Goal: Transaction & Acquisition: Purchase product/service

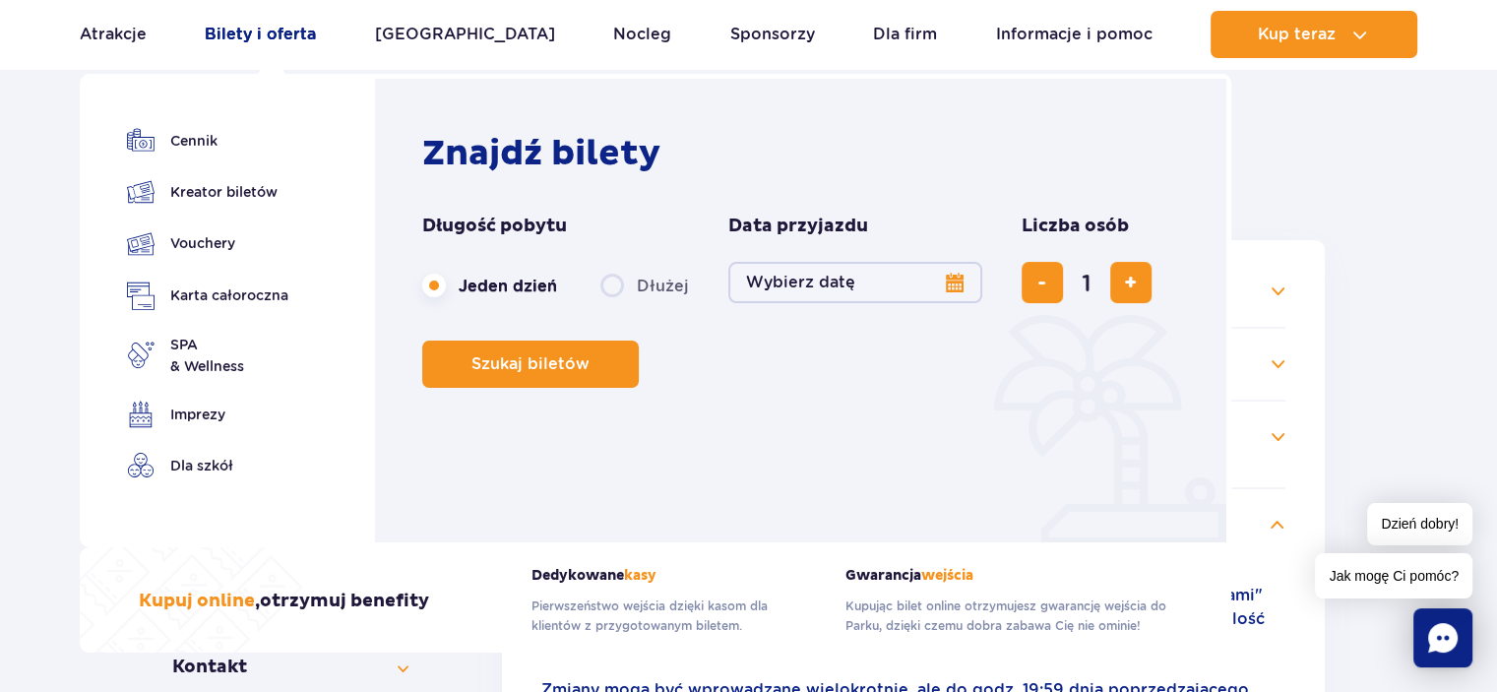
click at [307, 36] on link "Bilety i oferta" at bounding box center [260, 34] width 111 height 47
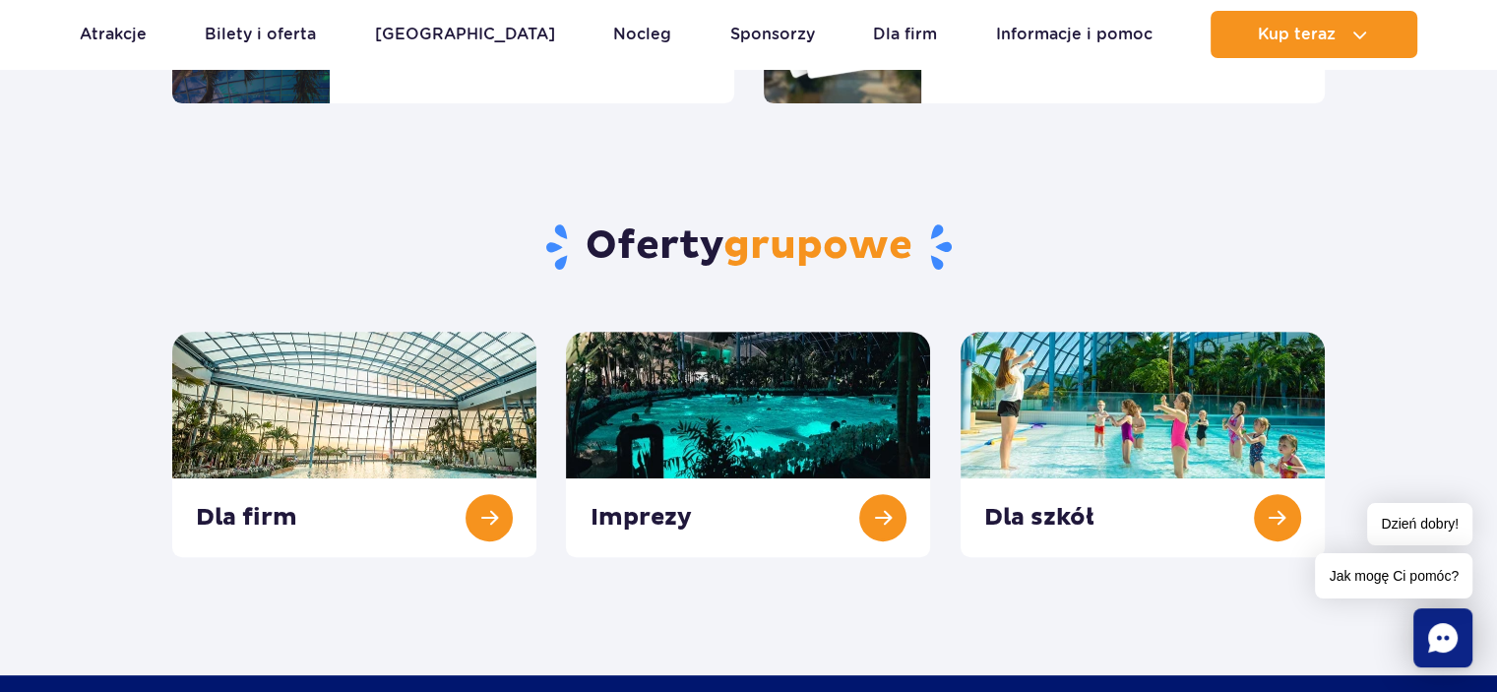
scroll to position [197, 0]
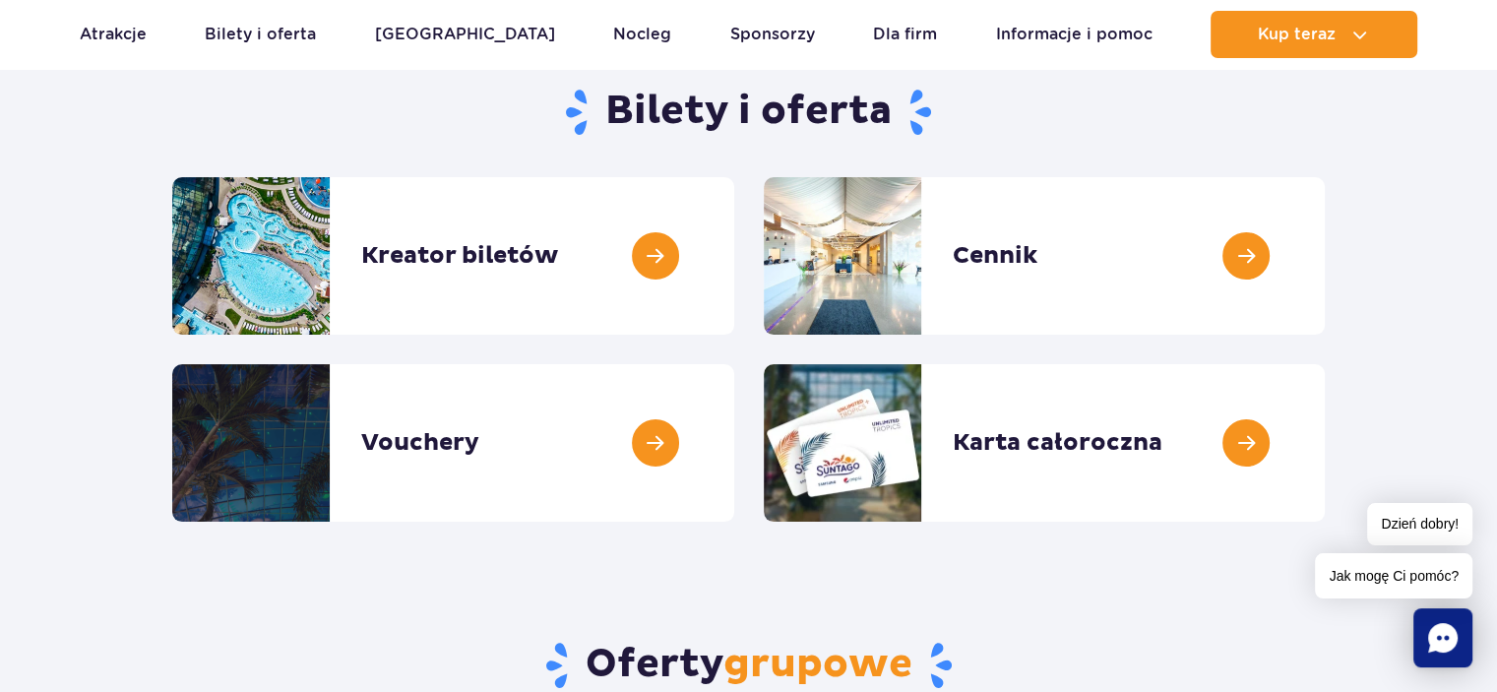
click at [734, 251] on link at bounding box center [734, 255] width 0 height 157
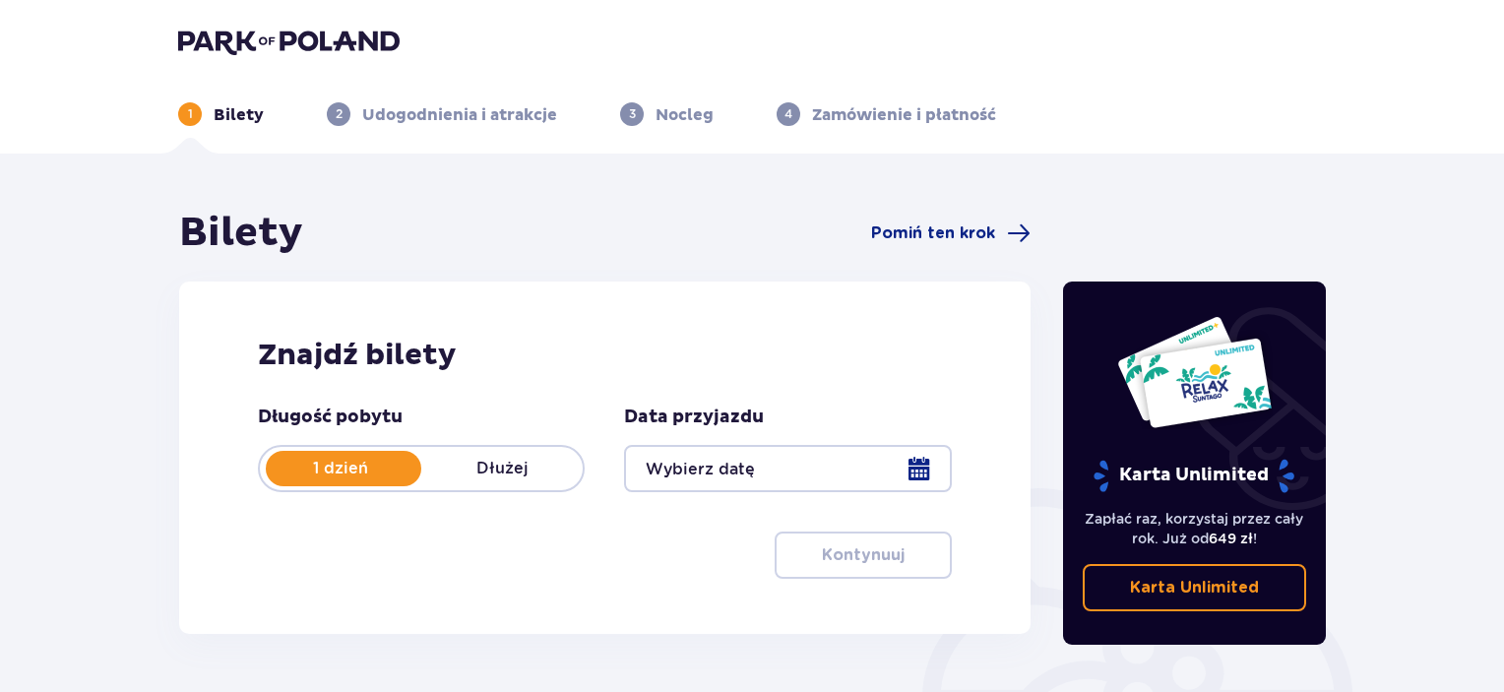
click at [927, 463] on div at bounding box center [787, 468] width 327 height 47
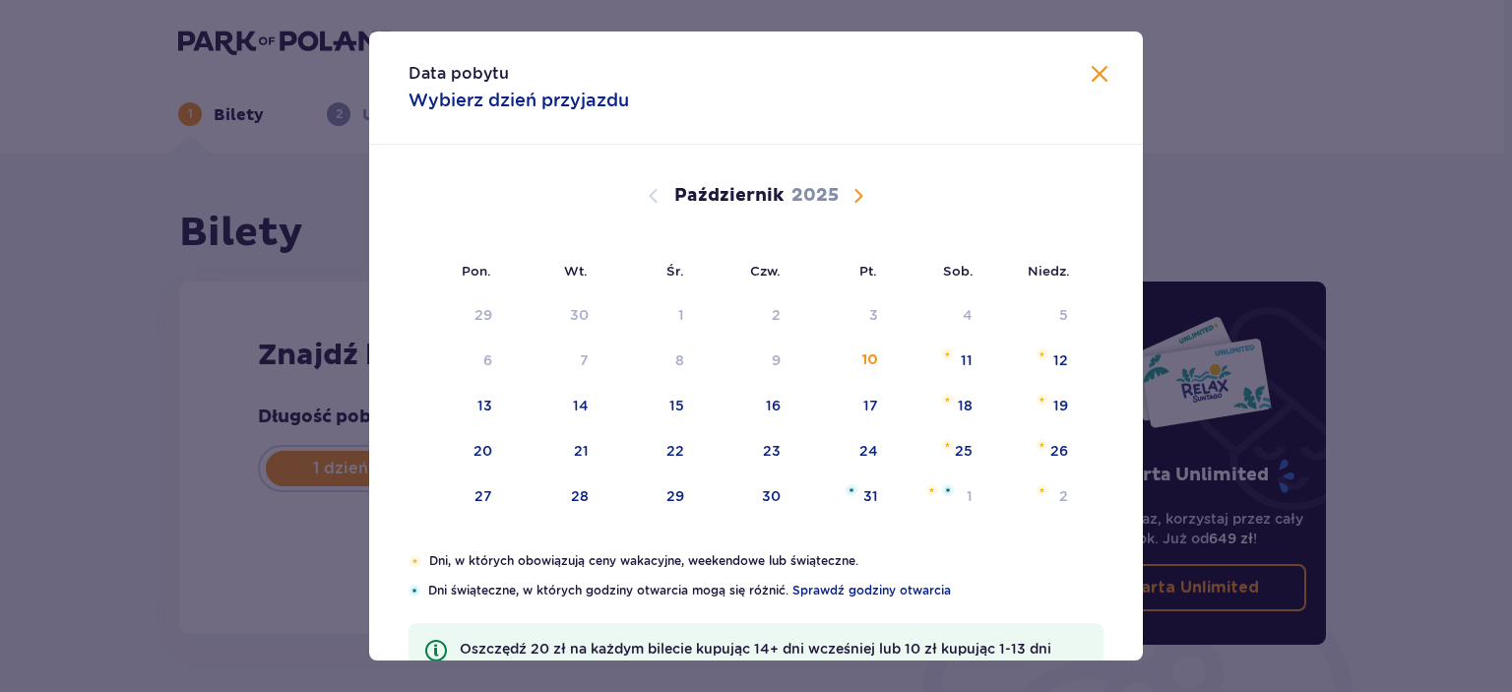
drag, startPoint x: 501, startPoint y: 408, endPoint x: 321, endPoint y: 414, distance: 180.2
click at [500, 408] on div "13" at bounding box center [456, 406] width 97 height 43
type input "[DATE]"
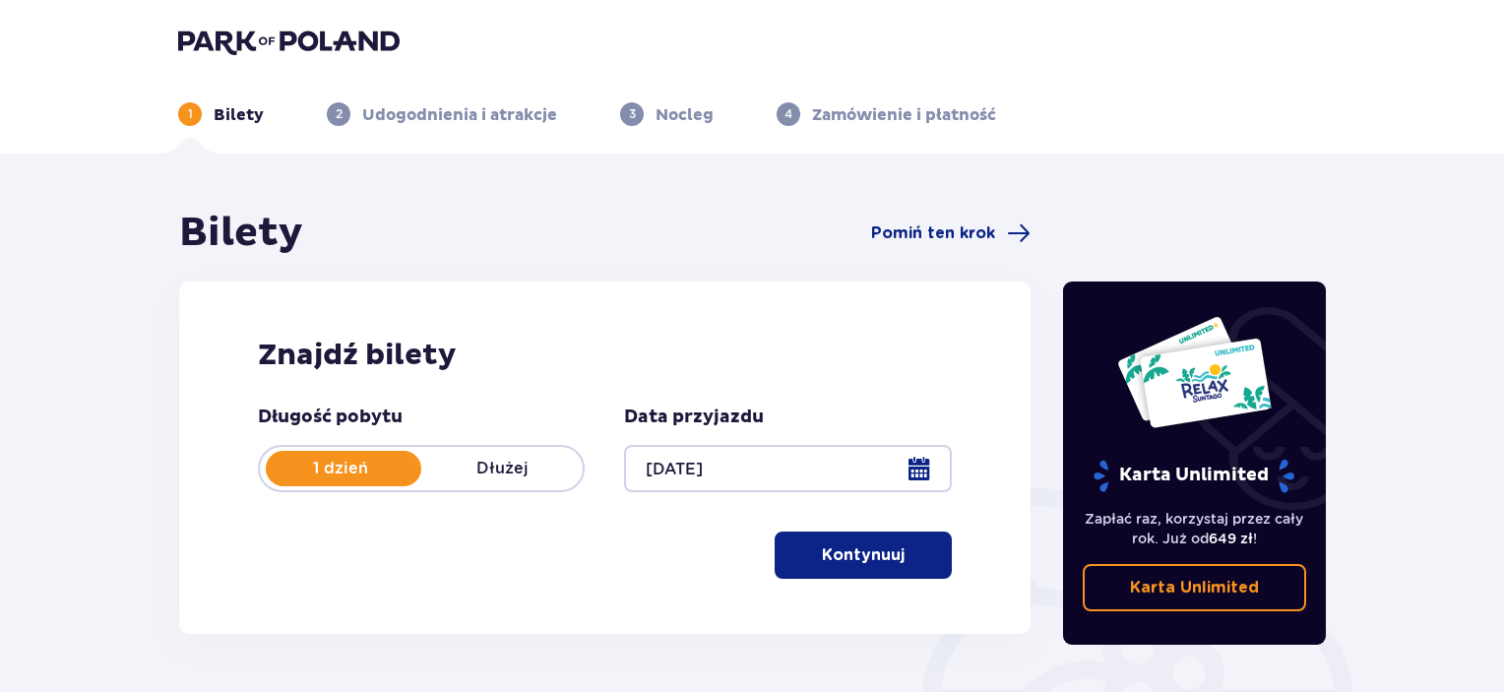
click at [878, 554] on p "Kontynuuj" at bounding box center [863, 555] width 83 height 22
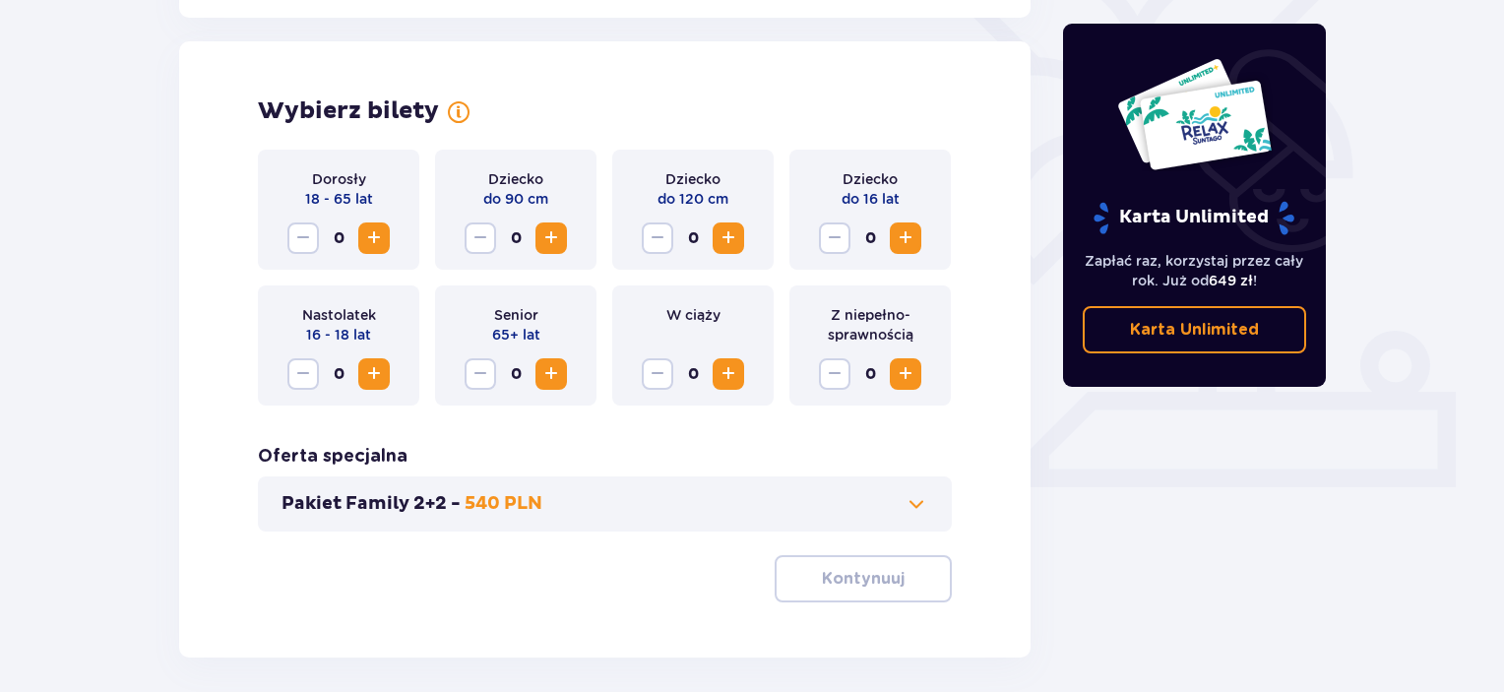
scroll to position [547, 0]
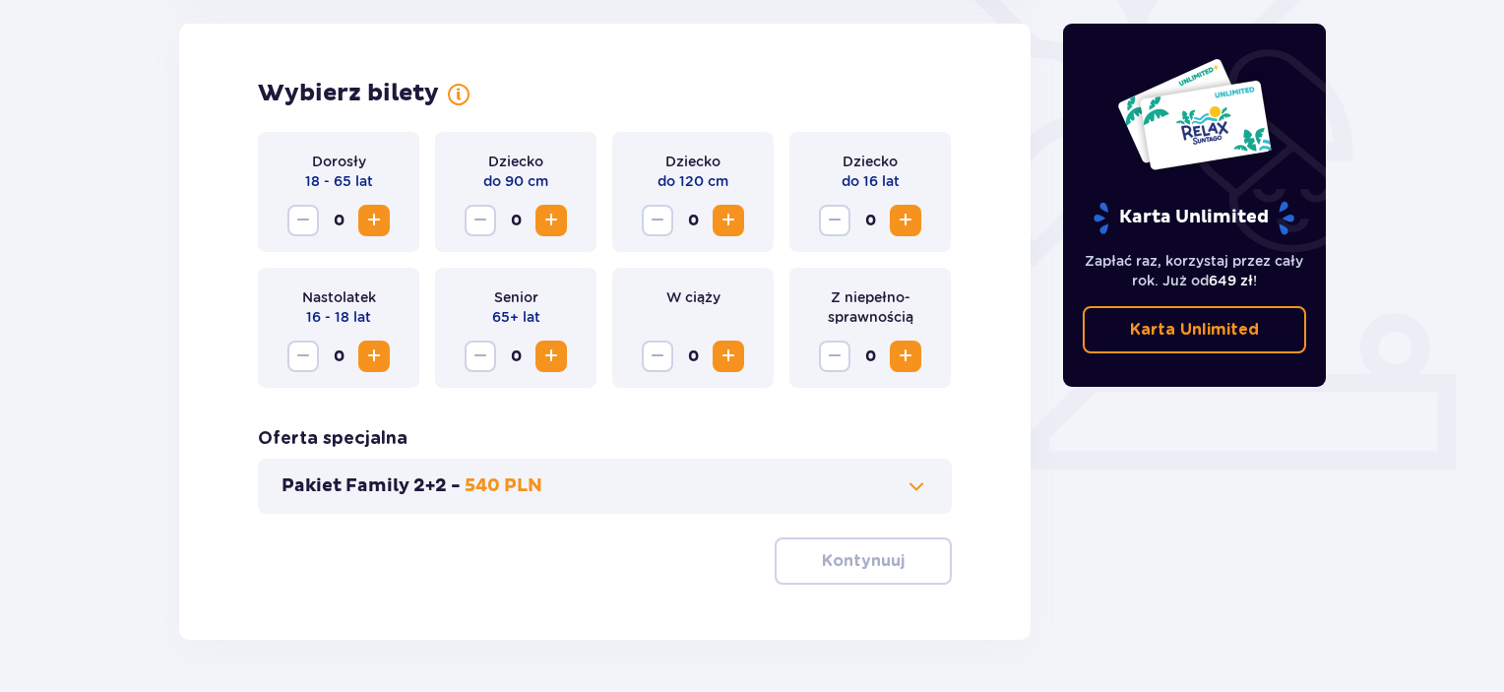
click at [371, 221] on span "Zwiększ" at bounding box center [374, 221] width 24 height 24
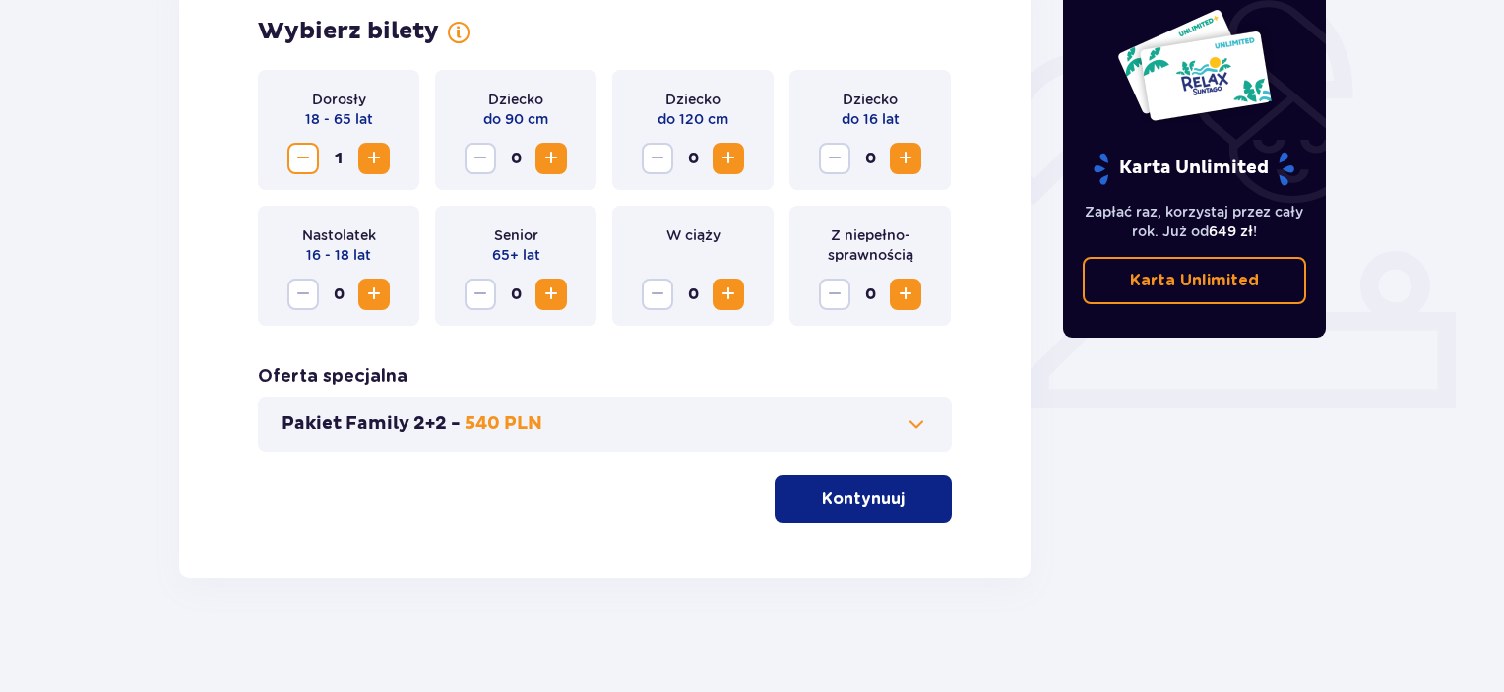
scroll to position [613, 0]
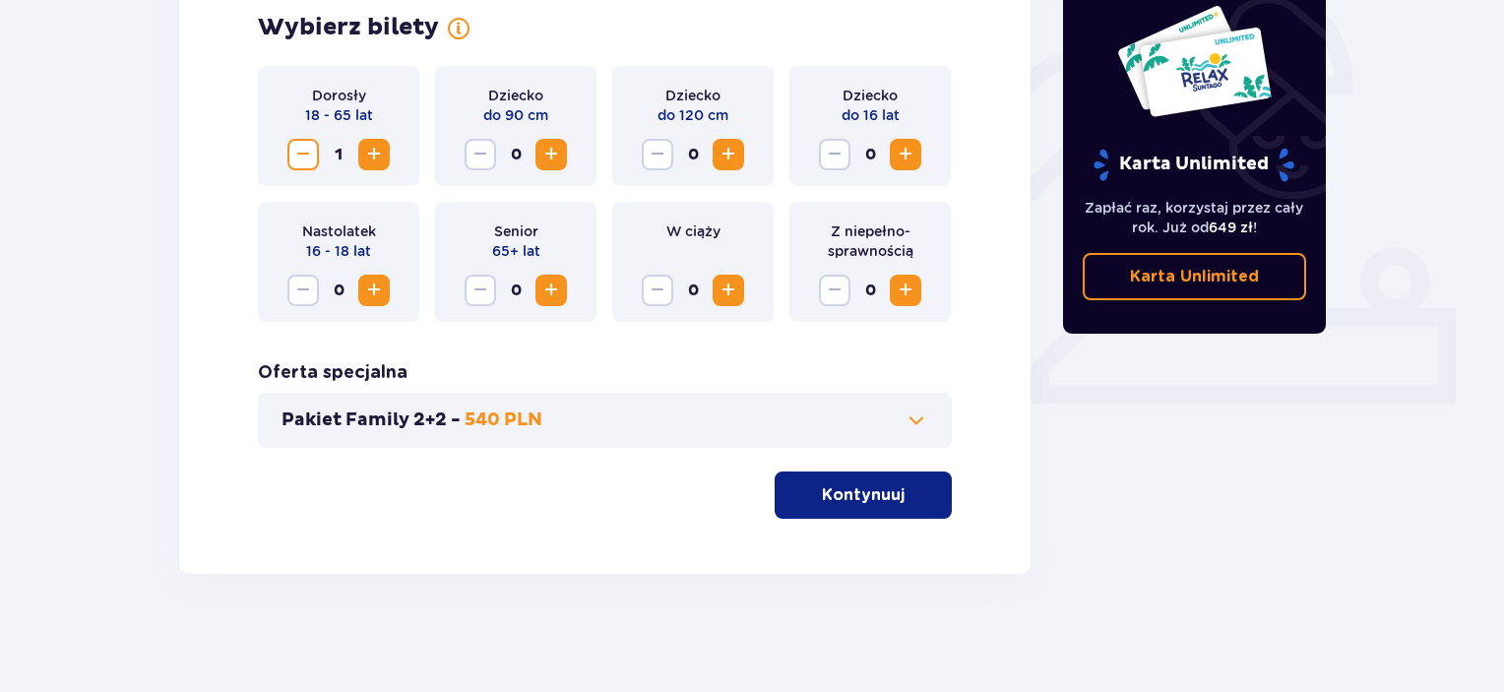
click at [835, 519] on div "Wybierz bilety Dorosły 18 - 65 lat 1 Dziecko do 90 cm 0 Dziecko do 120 cm 0 Dzi…" at bounding box center [604, 266] width 851 height 616
click at [839, 506] on button "Kontynuuj" at bounding box center [863, 494] width 177 height 47
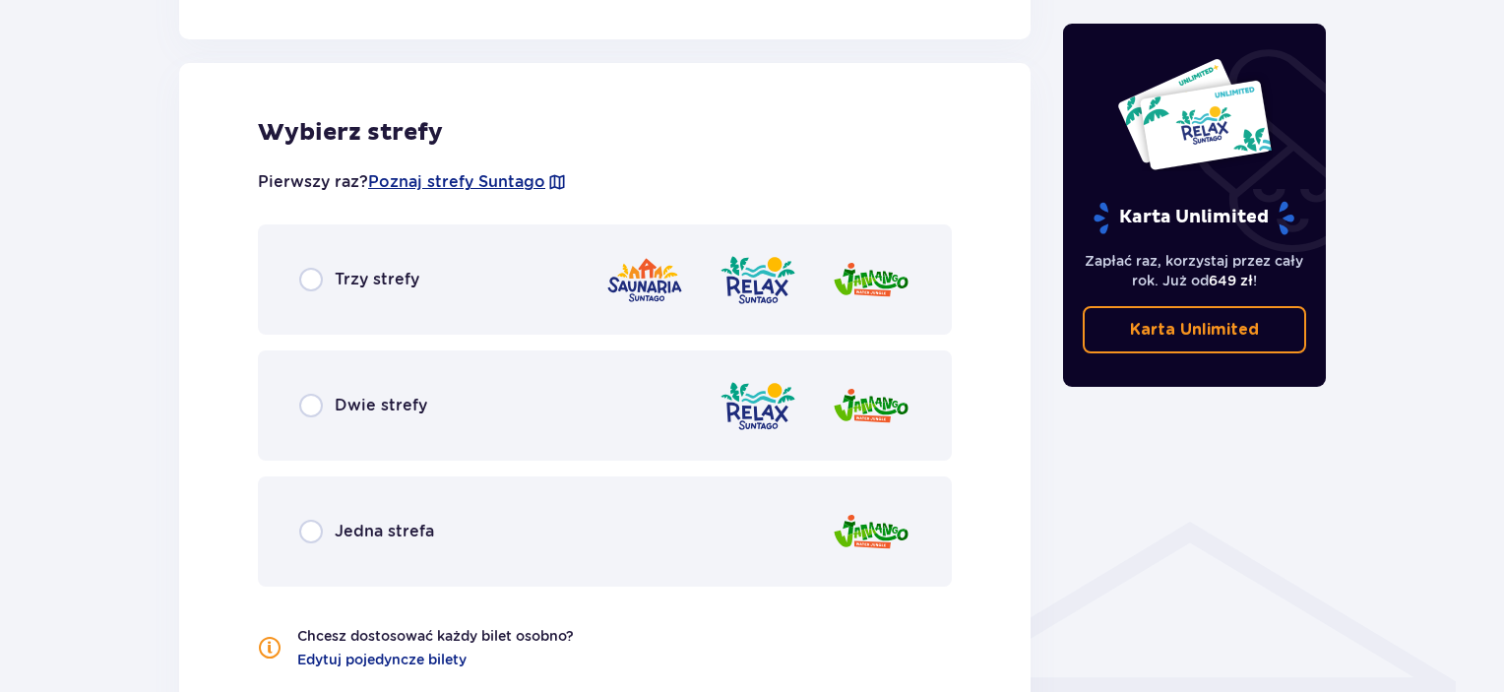
scroll to position [1093, 0]
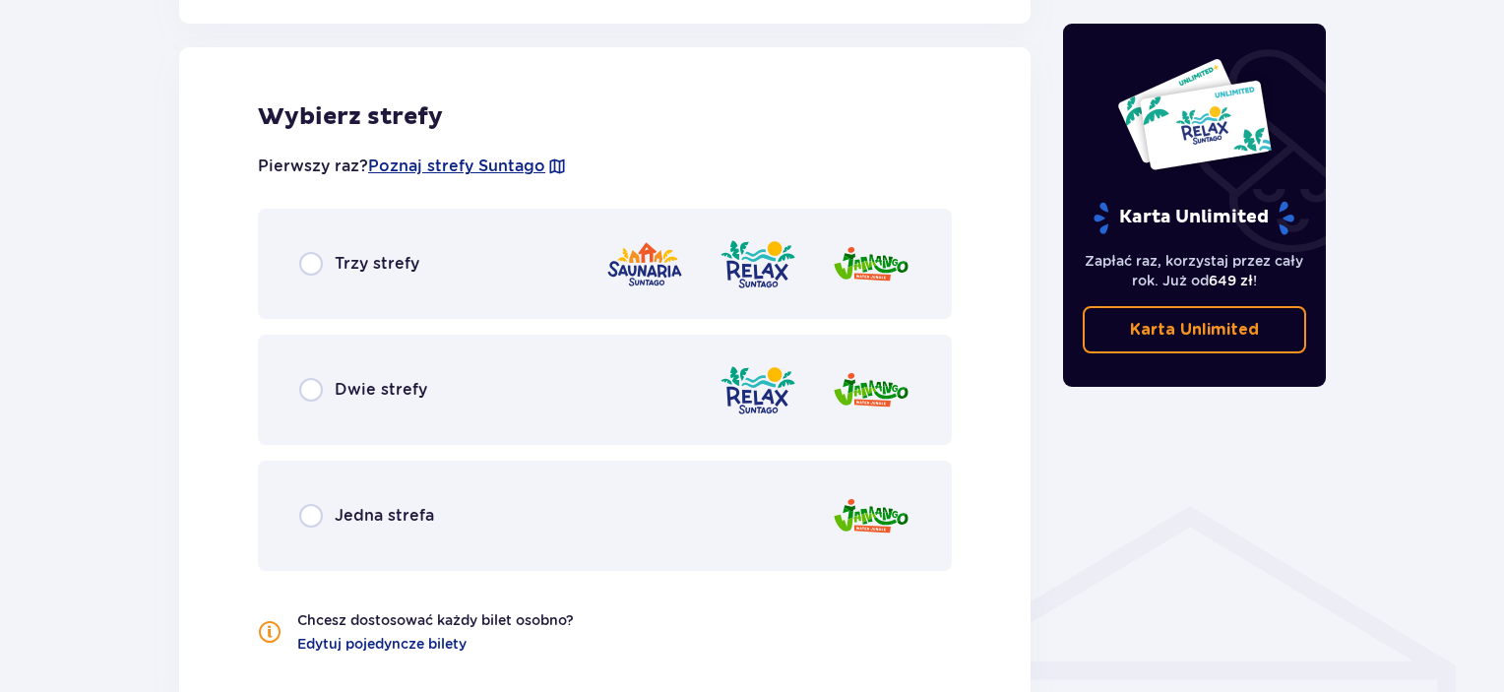
click at [303, 261] on input "radio" at bounding box center [311, 264] width 24 height 24
radio input "true"
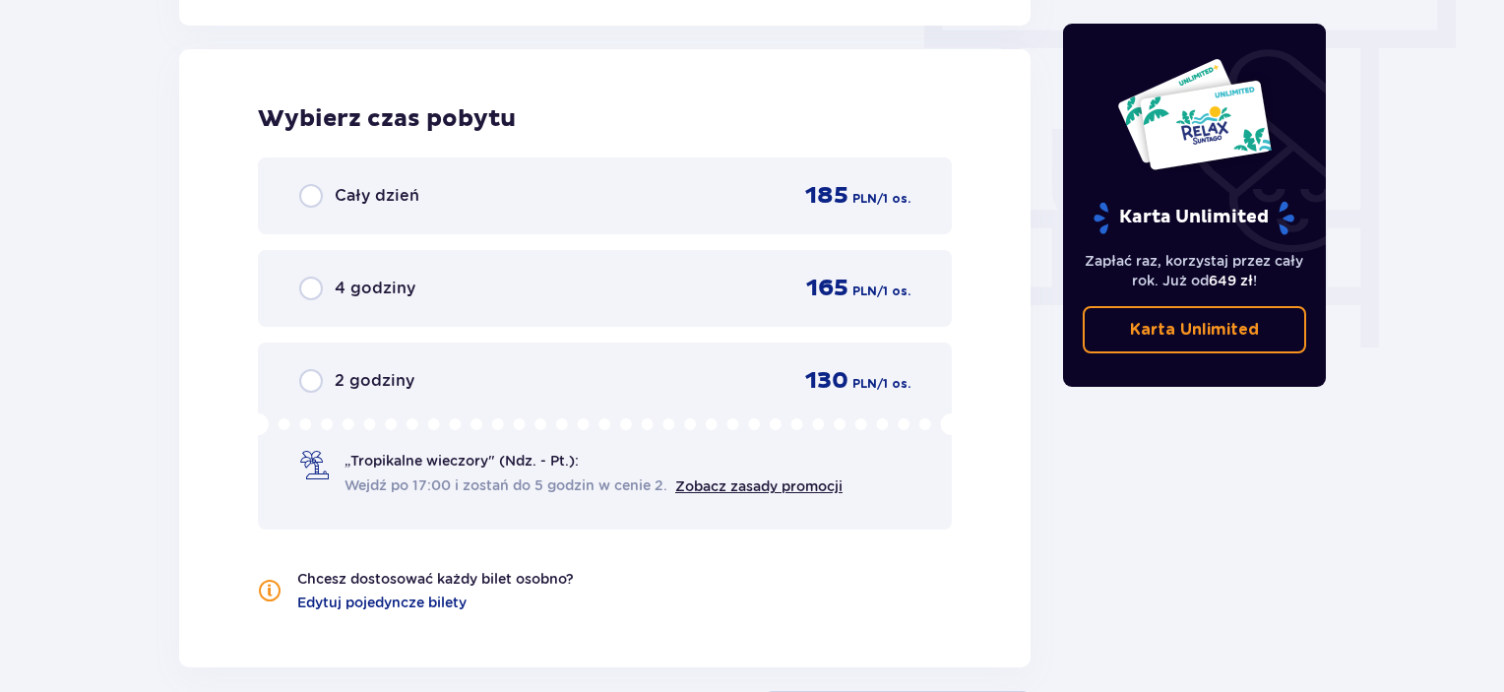
scroll to position [1778, 0]
click at [316, 191] on input "radio" at bounding box center [311, 194] width 24 height 24
radio input "true"
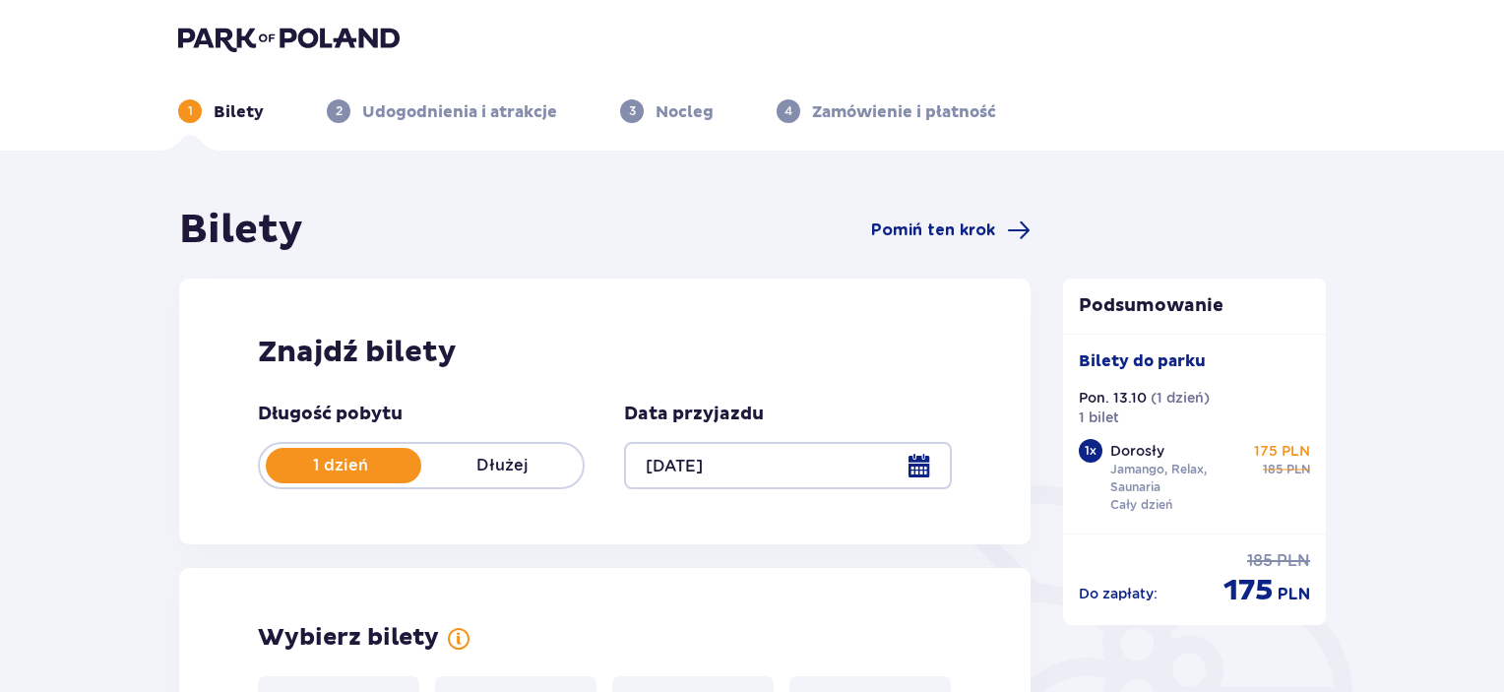
scroll to position [0, 0]
